Goal: Task Accomplishment & Management: Use online tool/utility

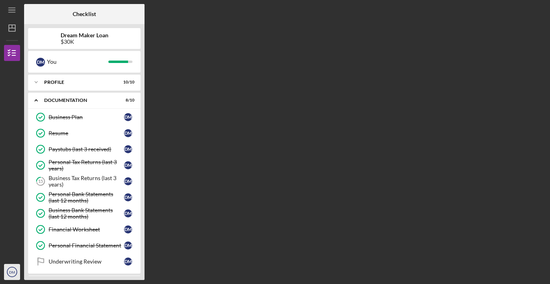
click at [10, 269] on icon "DM" at bounding box center [12, 272] width 16 height 20
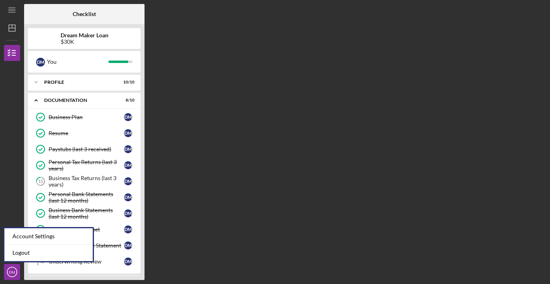
click at [191, 160] on div "Checklist Dream Maker Loan $30K D M You Icon/Expander Profile 10 / 10 Icon/Expa…" at bounding box center [285, 142] width 522 height 276
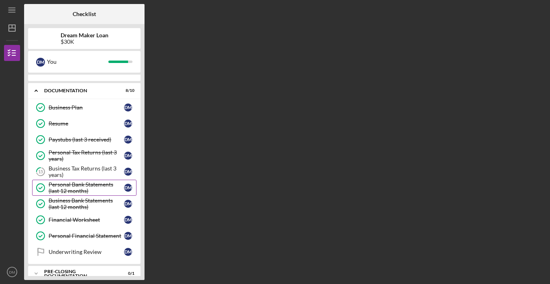
scroll to position [2, 0]
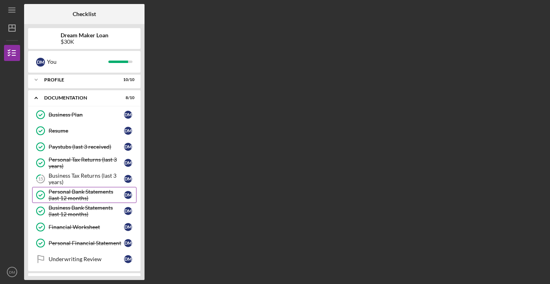
click at [91, 171] on link "15 Business Tax Returns (last 3 years) D M" at bounding box center [84, 179] width 104 height 16
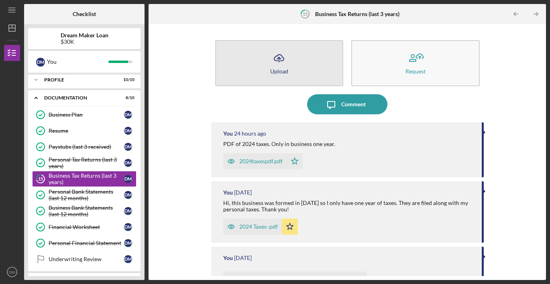
click at [272, 58] on icon "Icon/Upload" at bounding box center [279, 58] width 20 height 20
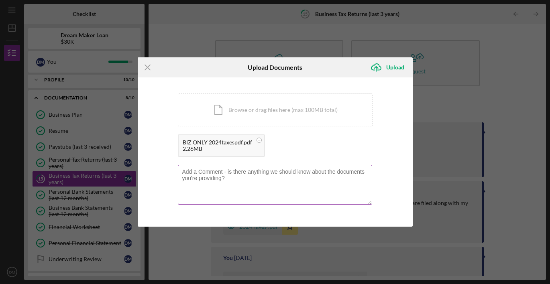
click at [290, 180] on textarea at bounding box center [275, 184] width 194 height 39
type textarea "B"
click button "Icon/Upload Upload" at bounding box center [389, 67] width 46 height 16
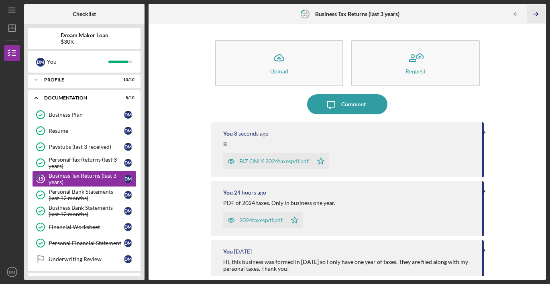
click at [538, 17] on icon "Icon/Table Pagination Arrow" at bounding box center [536, 14] width 18 height 18
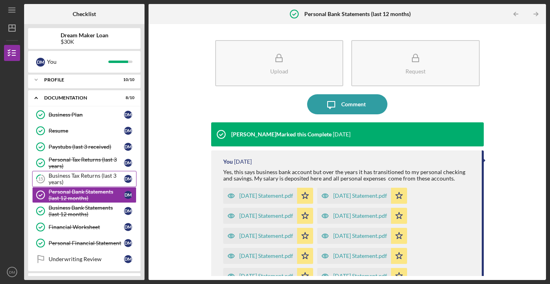
click at [107, 174] on div "Business Tax Returns (last 3 years)" at bounding box center [87, 179] width 76 height 13
